Goal: Connect with others: Connect with others

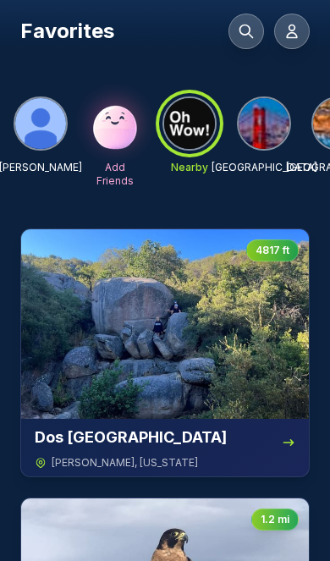
click at [257, 119] on img at bounding box center [264, 123] width 51 height 51
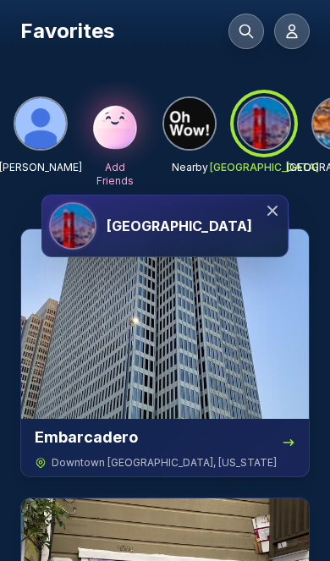
click at [276, 209] on icon at bounding box center [272, 210] width 17 height 17
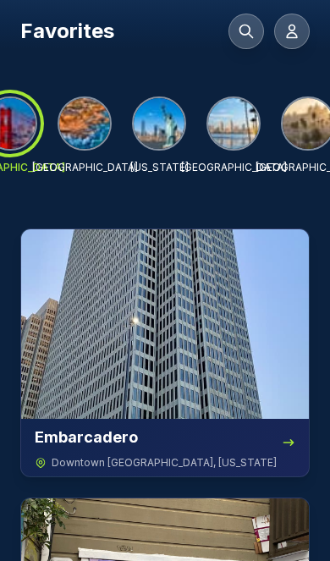
scroll to position [0, 260]
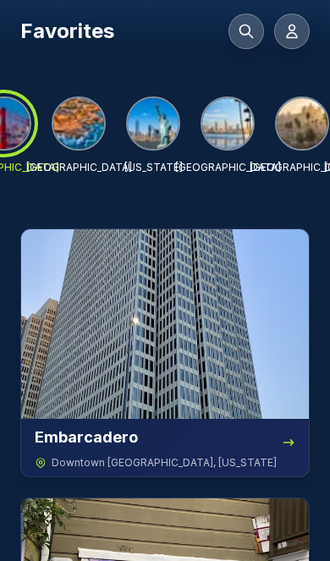
click at [232, 128] on img at bounding box center [227, 123] width 51 height 51
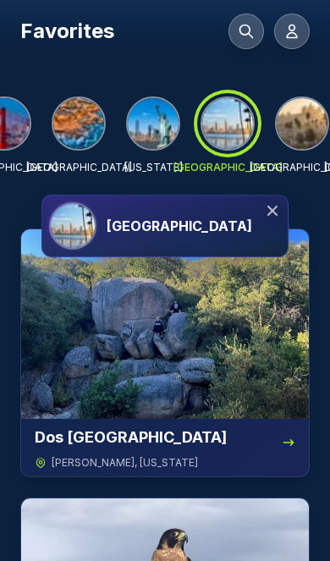
click at [280, 205] on icon at bounding box center [272, 210] width 17 height 17
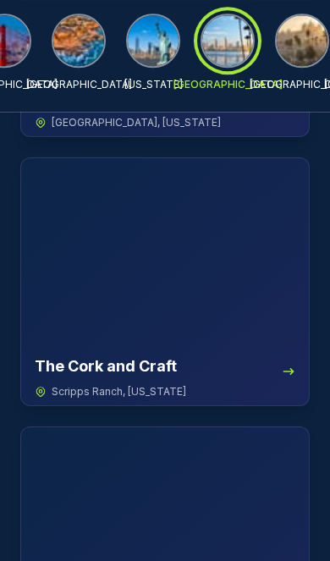
scroll to position [19166, 0]
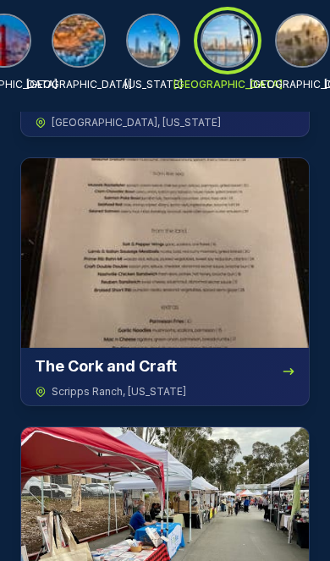
click at [157, 41] on img at bounding box center [153, 40] width 51 height 51
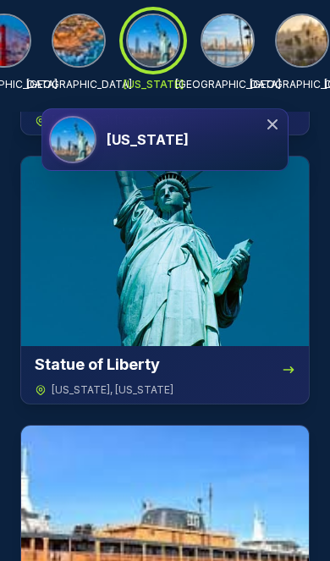
click at [229, 44] on img at bounding box center [227, 40] width 51 height 51
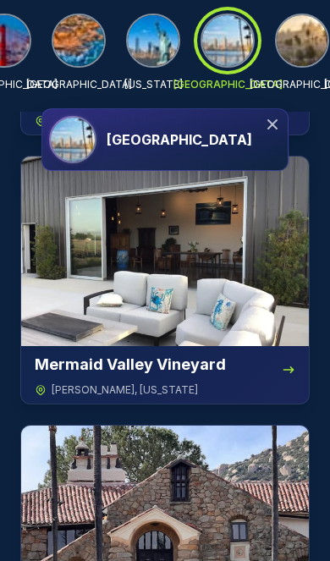
click at [181, 136] on div "[GEOGRAPHIC_DATA]" at bounding box center [194, 140] width 175 height 20
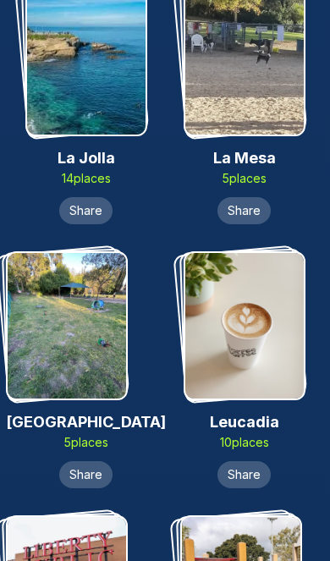
scroll to position [6305, 0]
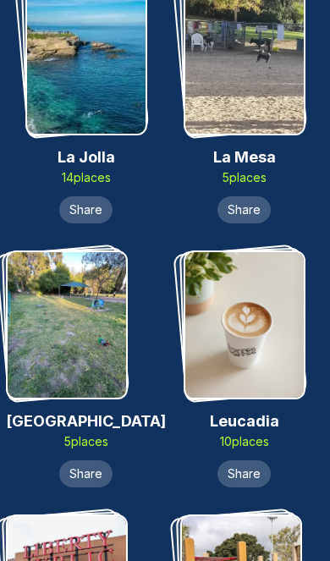
click at [255, 270] on img at bounding box center [244, 325] width 119 height 146
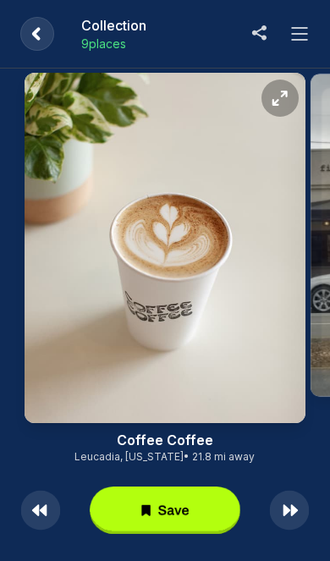
click at [312, 34] on button at bounding box center [300, 34] width 34 height 34
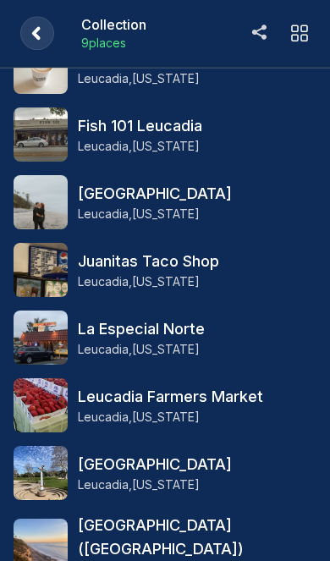
scroll to position [41, 0]
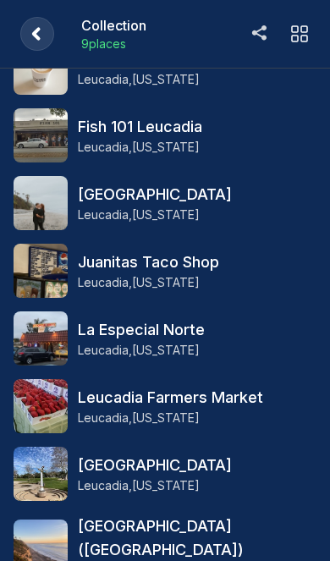
click at [38, 34] on rect at bounding box center [37, 34] width 34 height 34
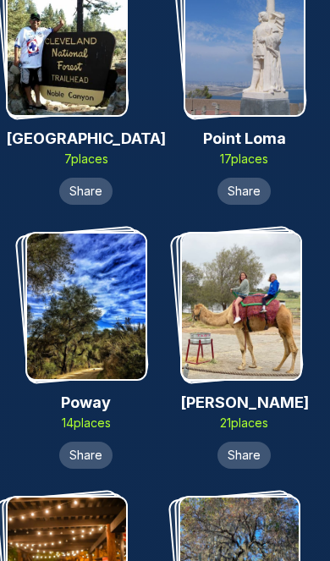
scroll to position [10071, 0]
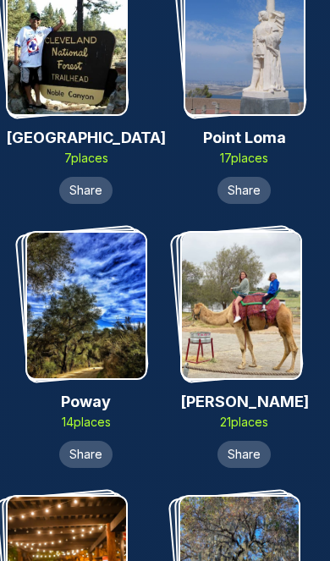
click at [80, 233] on img at bounding box center [86, 306] width 119 height 146
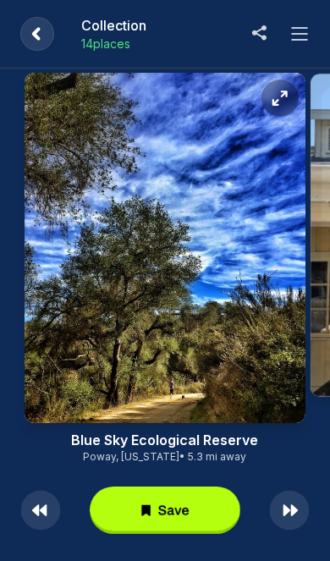
click at [308, 44] on button at bounding box center [300, 34] width 34 height 34
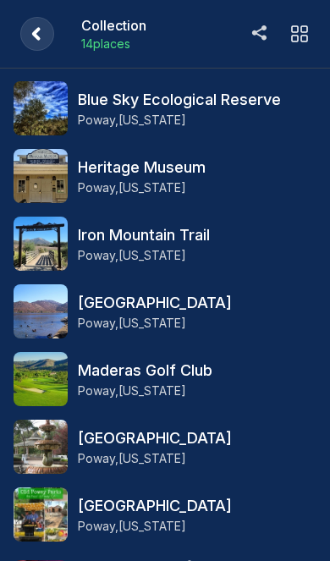
click at [32, 35] on rect at bounding box center [37, 34] width 34 height 34
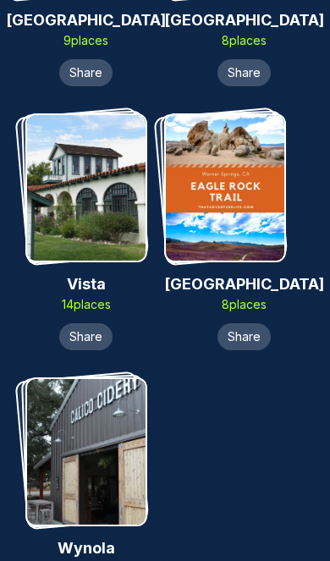
scroll to position [12881, 0]
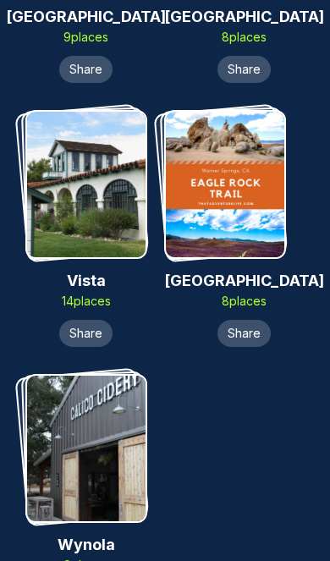
click at [69, 376] on img at bounding box center [86, 449] width 119 height 146
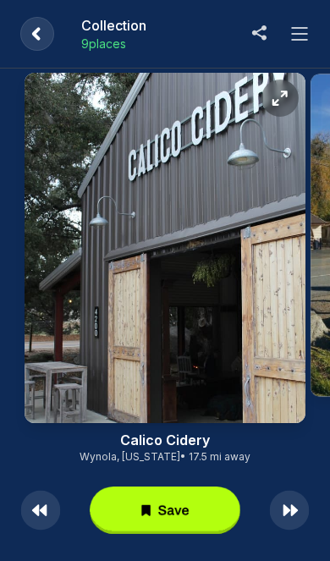
click at [313, 36] on button at bounding box center [300, 34] width 34 height 34
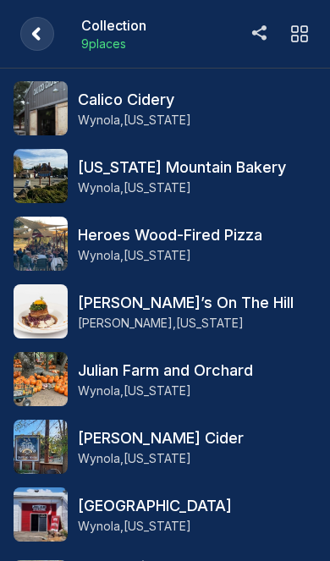
click at [44, 41] on rect at bounding box center [37, 34] width 34 height 34
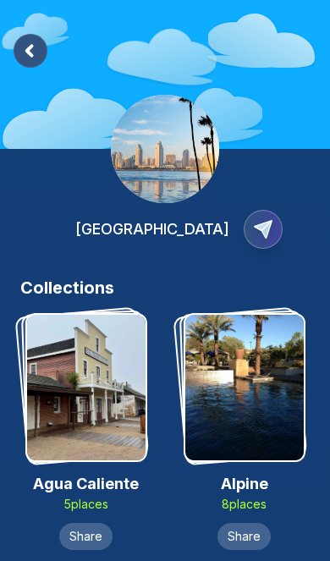
scroll to position [12910, 0]
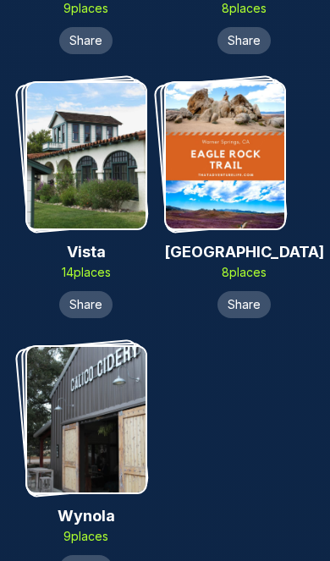
click at [260, 91] on img at bounding box center [225, 156] width 119 height 146
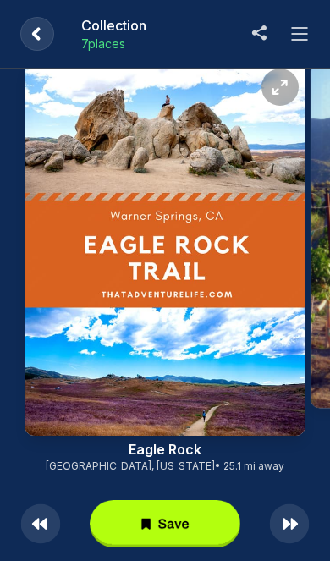
click at [301, 40] on icon at bounding box center [299, 40] width 15 height 0
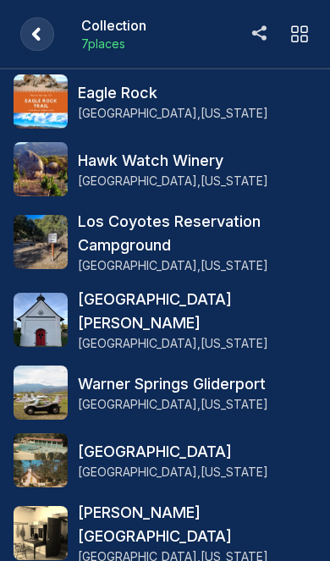
scroll to position [6, 0]
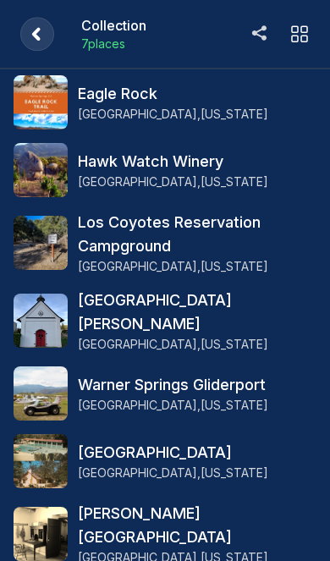
click at [46, 29] on rect at bounding box center [37, 34] width 34 height 34
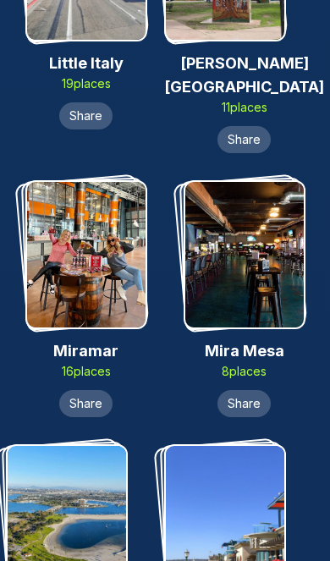
scroll to position [7193, 0]
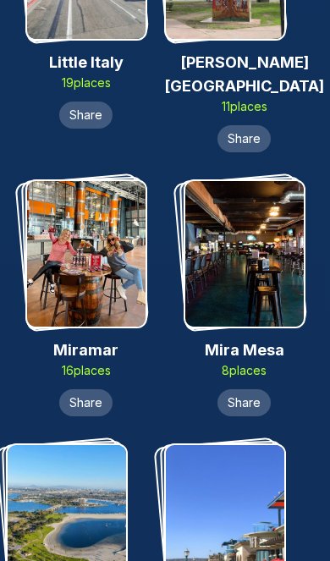
click at [243, 445] on img at bounding box center [225, 518] width 119 height 146
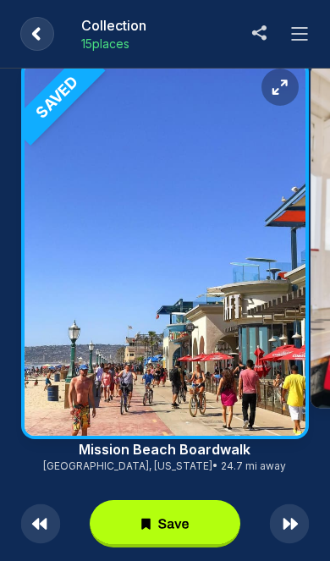
click at [301, 39] on icon at bounding box center [300, 34] width 20 height 20
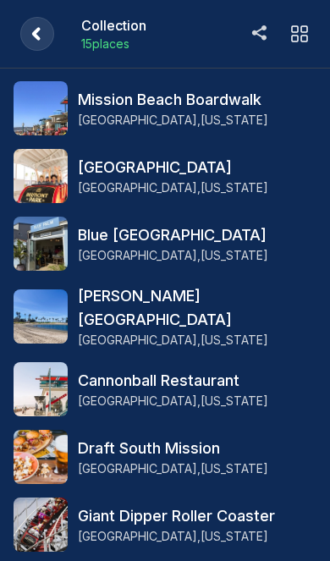
click at [41, 27] on rect at bounding box center [37, 34] width 34 height 34
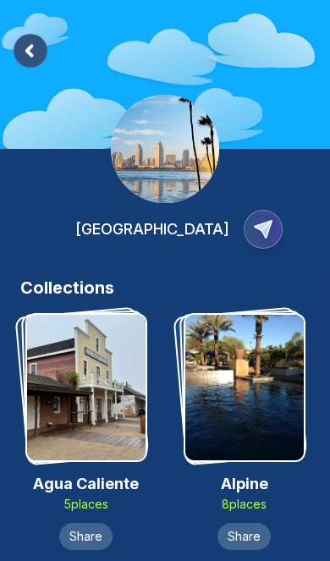
click at [40, 55] on rect at bounding box center [31, 51] width 34 height 34
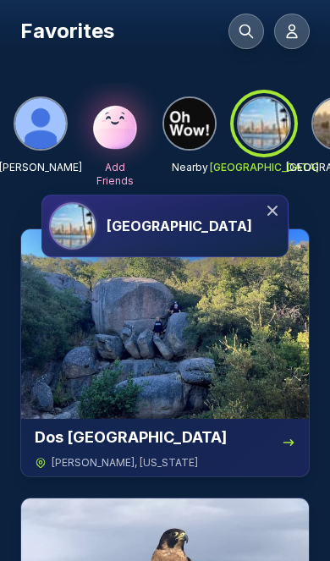
click at [186, 123] on img at bounding box center [189, 123] width 51 height 51
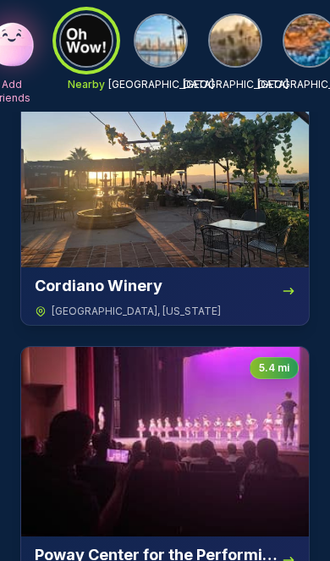
scroll to position [0, 107]
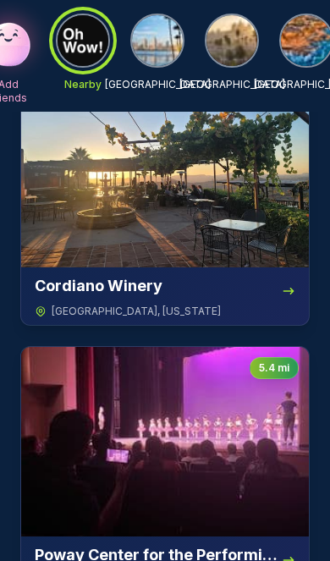
click at [242, 42] on img at bounding box center [232, 40] width 51 height 51
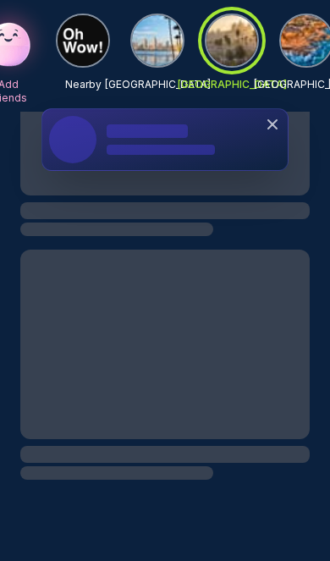
scroll to position [588, 0]
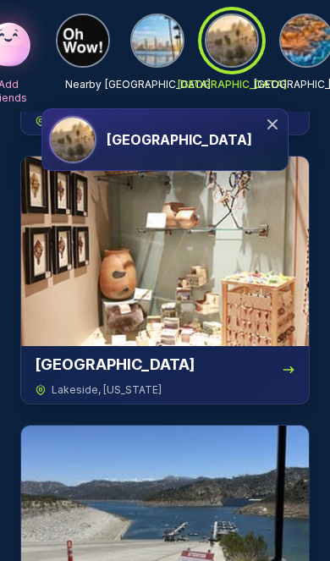
click at [270, 121] on icon at bounding box center [273, 124] width 10 height 10
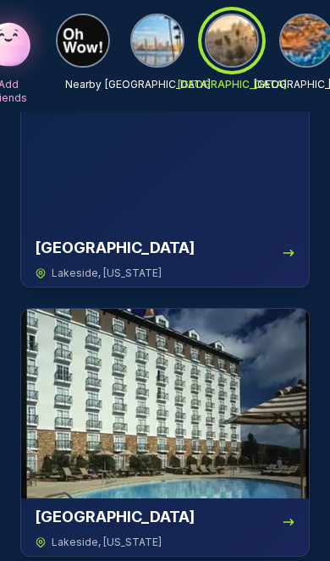
scroll to position [0, 0]
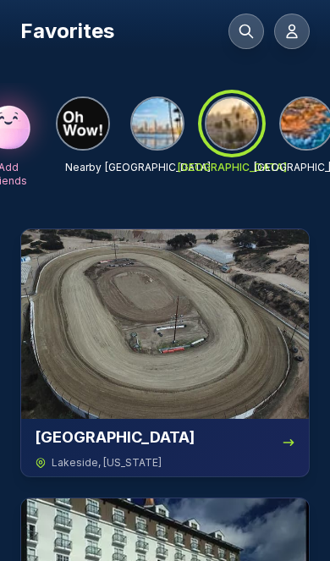
click at [162, 135] on img at bounding box center [157, 123] width 51 height 51
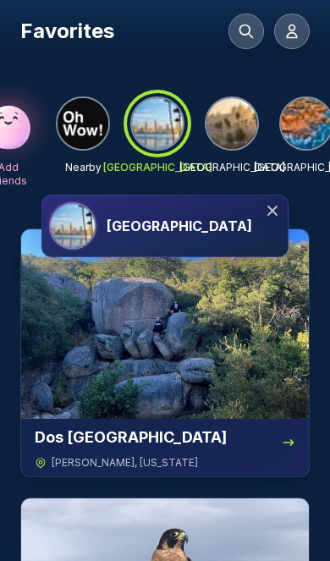
click at [199, 220] on div "[GEOGRAPHIC_DATA]" at bounding box center [194, 226] width 175 height 20
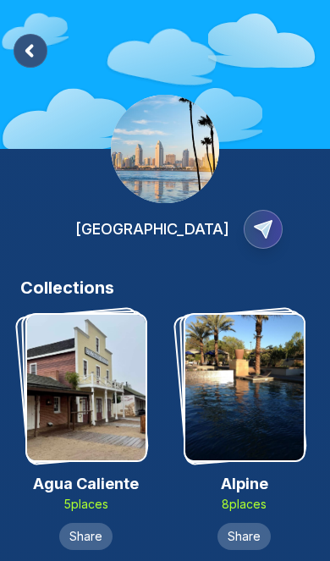
click at [20, 52] on rect at bounding box center [31, 51] width 34 height 34
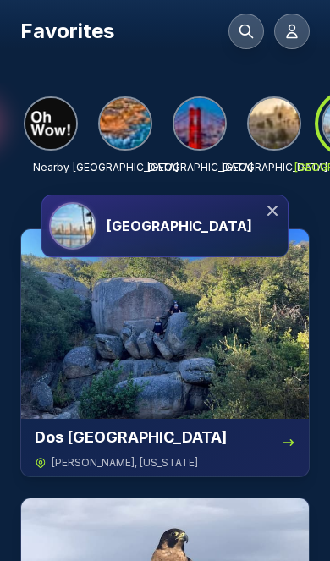
scroll to position [0, 141]
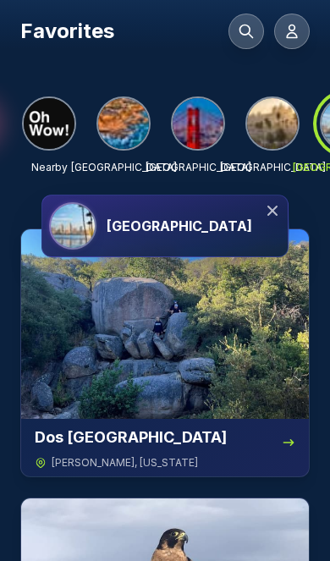
click at [278, 215] on icon at bounding box center [273, 211] width 10 height 10
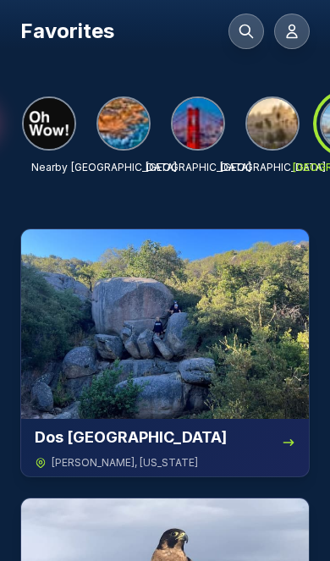
click at [287, 124] on img at bounding box center [272, 123] width 51 height 51
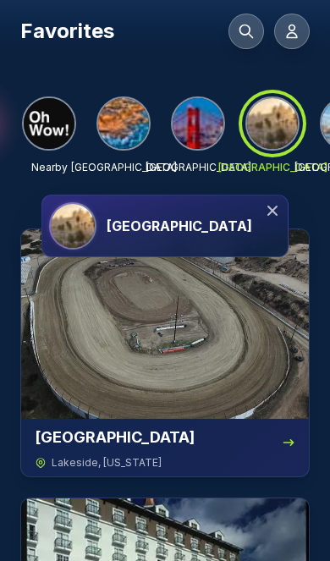
click at [182, 226] on h3 "[GEOGRAPHIC_DATA]" at bounding box center [180, 226] width 146 height 20
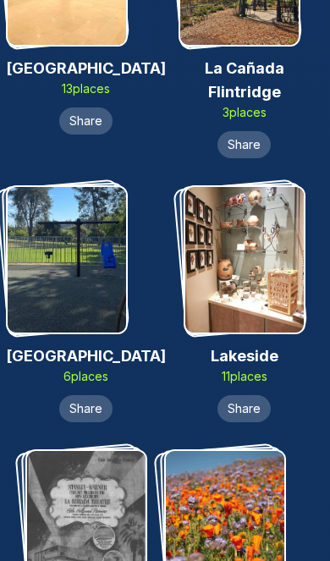
scroll to position [7934, 0]
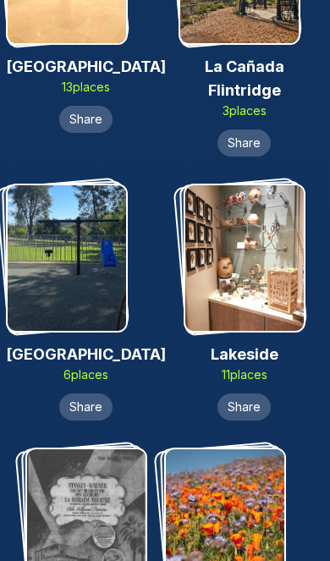
click at [260, 234] on img at bounding box center [244, 258] width 119 height 146
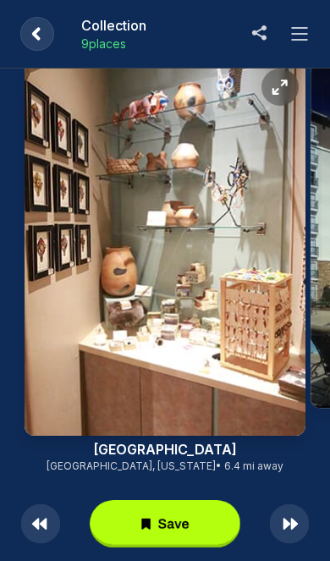
click at [304, 44] on button at bounding box center [300, 34] width 34 height 34
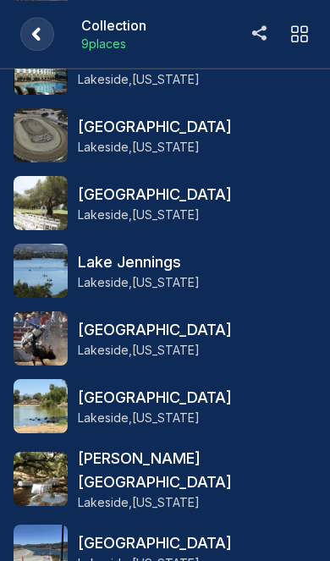
scroll to position [0, 0]
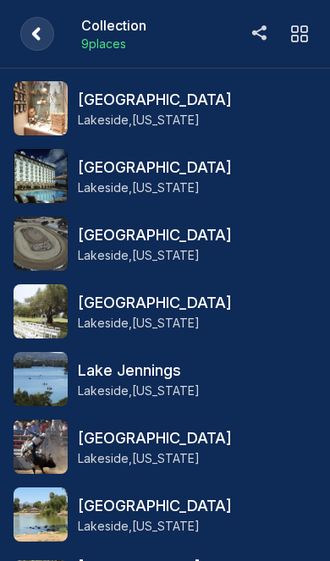
click at [48, 30] on rect at bounding box center [37, 34] width 34 height 34
